Goal: Communication & Community: Share content

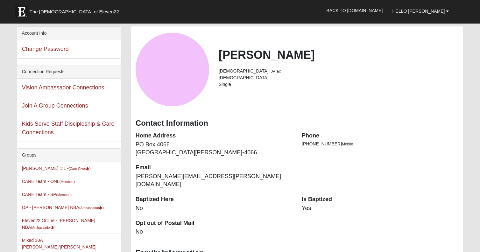
scroll to position [60, 0]
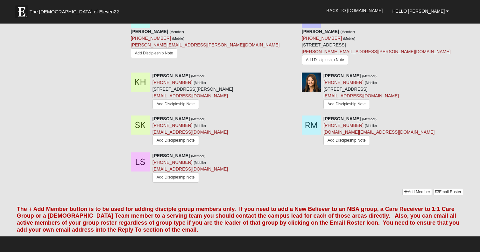
scroll to position [451, 0]
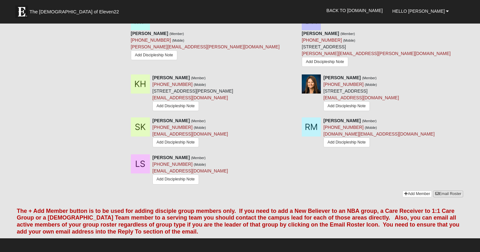
click at [449, 191] on link "Email Roster" at bounding box center [448, 194] width 30 height 7
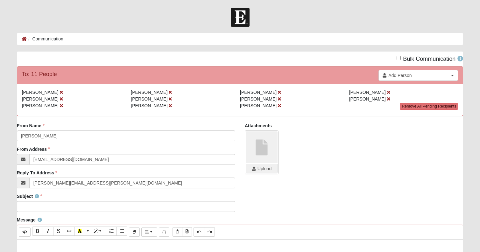
type input "[PERSON_NAME][EMAIL_ADDRESS][PERSON_NAME][DOMAIN_NAME]"
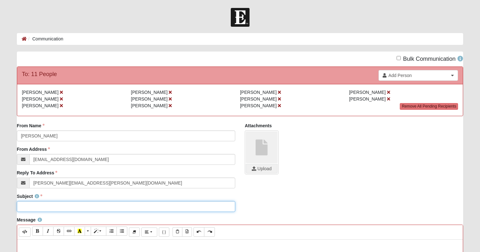
click at [73, 207] on input "Subject" at bounding box center [126, 206] width 218 height 11
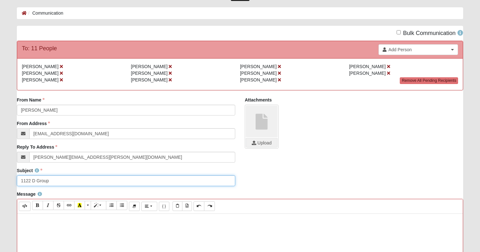
scroll to position [33, 0]
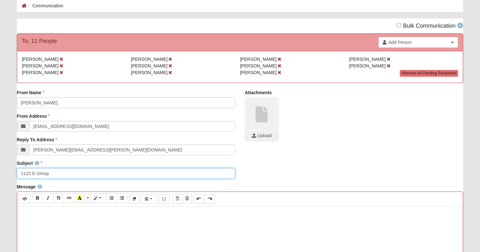
type input "1122 D Group"
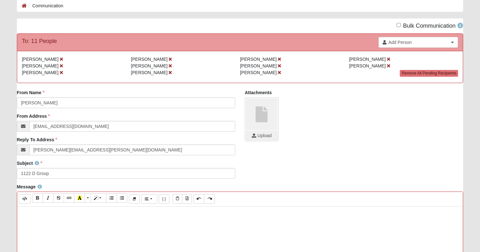
click at [92, 214] on p at bounding box center [239, 213] width 439 height 7
paste div
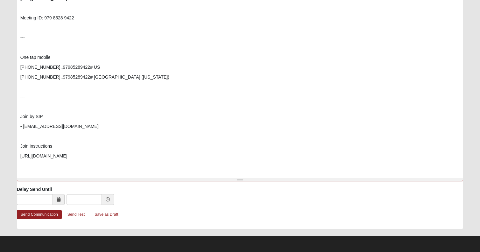
scroll to position [255, 0]
click at [20, 57] on p "One tap mobile" at bounding box center [239, 57] width 439 height 7
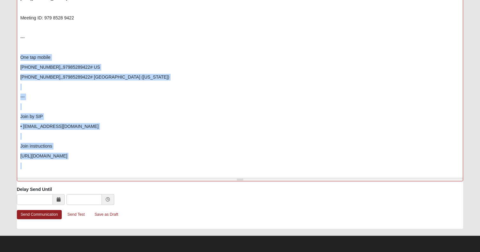
drag, startPoint x: 20, startPoint y: 57, endPoint x: 70, endPoint y: 190, distance: 141.8
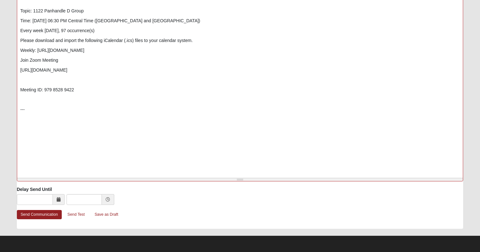
click at [58, 200] on icon at bounding box center [59, 199] width 4 height 4
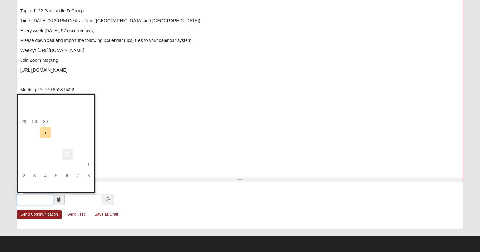
scroll to position [255, 0]
click at [46, 134] on td "7" at bounding box center [45, 132] width 11 height 11
type input "10/07/2025"
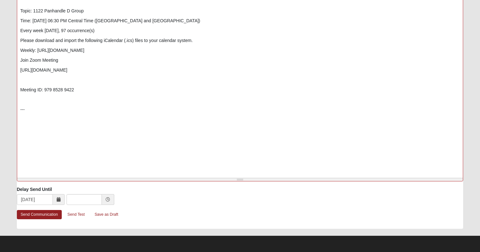
click at [58, 200] on icon at bounding box center [59, 199] width 4 height 4
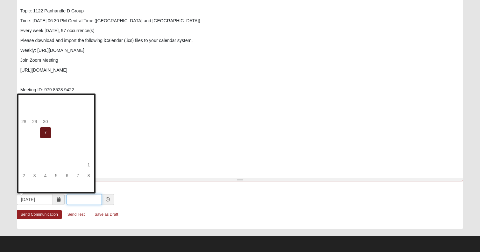
click at [79, 200] on input "text" at bounding box center [83, 199] width 35 height 11
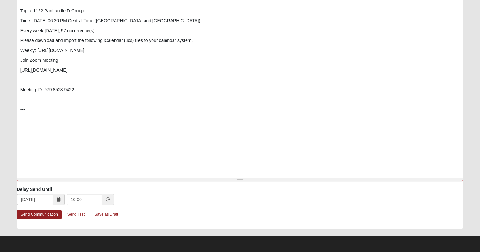
type input "10:00 AM"
click at [108, 198] on icon at bounding box center [108, 199] width 4 height 4
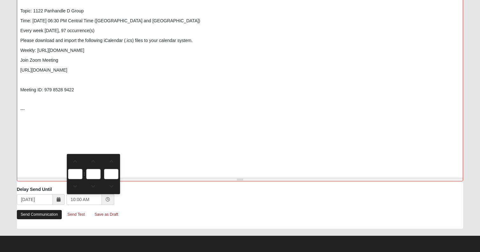
click at [45, 217] on link "Send Communication" at bounding box center [39, 214] width 45 height 9
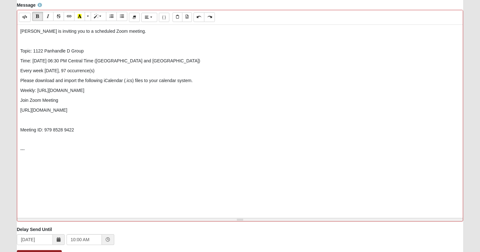
click at [108, 241] on icon at bounding box center [108, 239] width 4 height 4
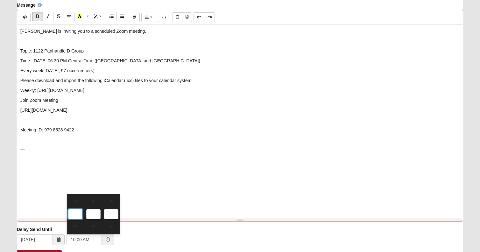
click at [79, 213] on input "10" at bounding box center [75, 214] width 14 height 10
type input "0"
type input "12:00 AM"
type input "06"
type input "6:00 AM"
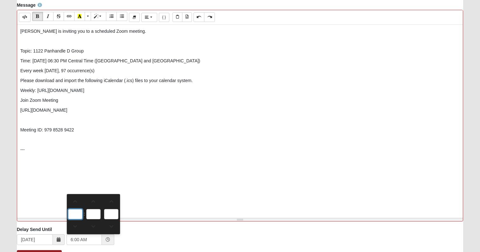
click at [74, 216] on input "06" at bounding box center [75, 214] width 14 height 10
type input "0"
type input "12:00 AM"
type input "06"
type input "6:00 AM"
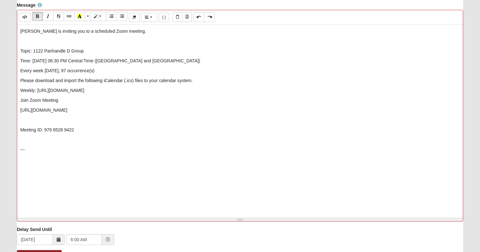
click at [58, 243] on span at bounding box center [59, 239] width 12 height 11
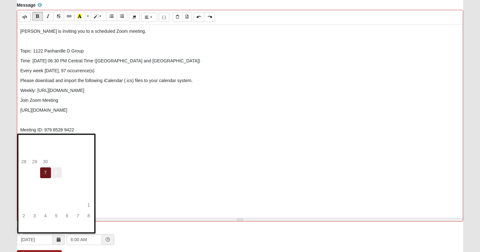
click at [59, 174] on td "8" at bounding box center [56, 172] width 11 height 11
type input "10/08/2025"
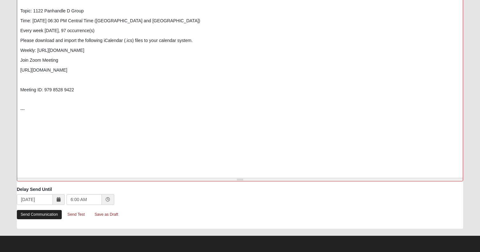
scroll to position [295, 0]
click at [38, 217] on link "Send Communication" at bounding box center [39, 214] width 45 height 9
